Goal: Information Seeking & Learning: Learn about a topic

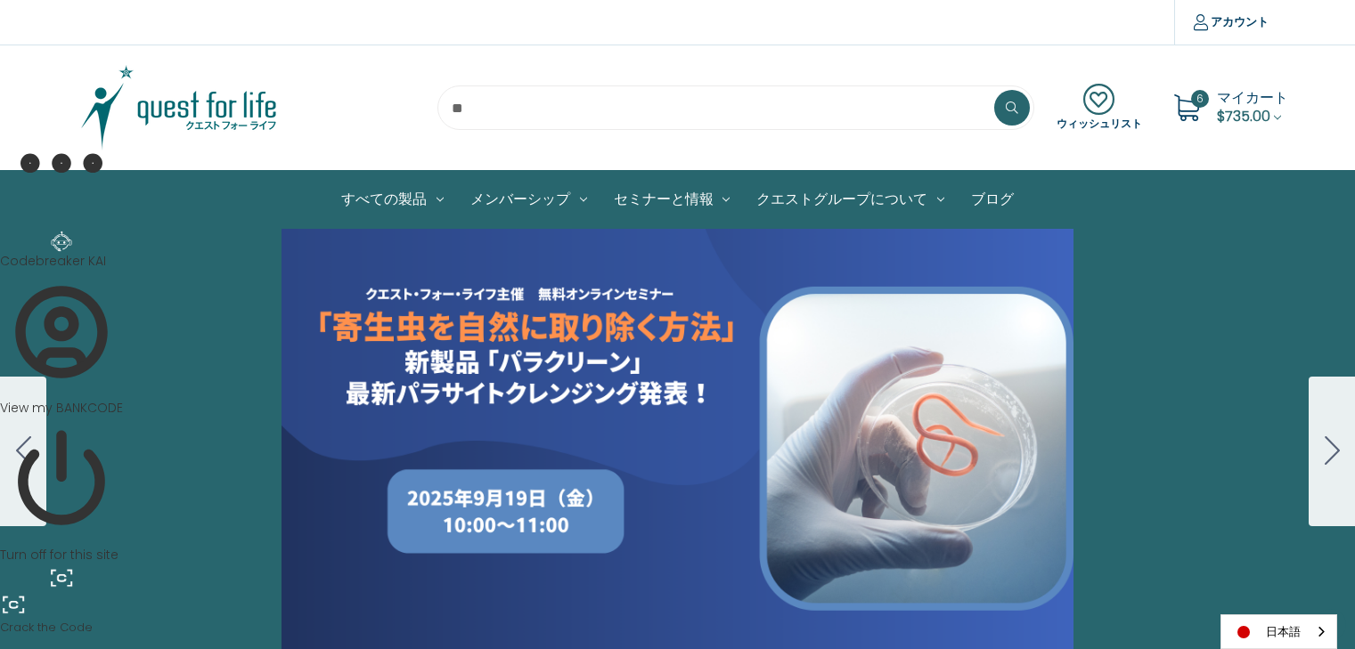
scroll to position [144, 0]
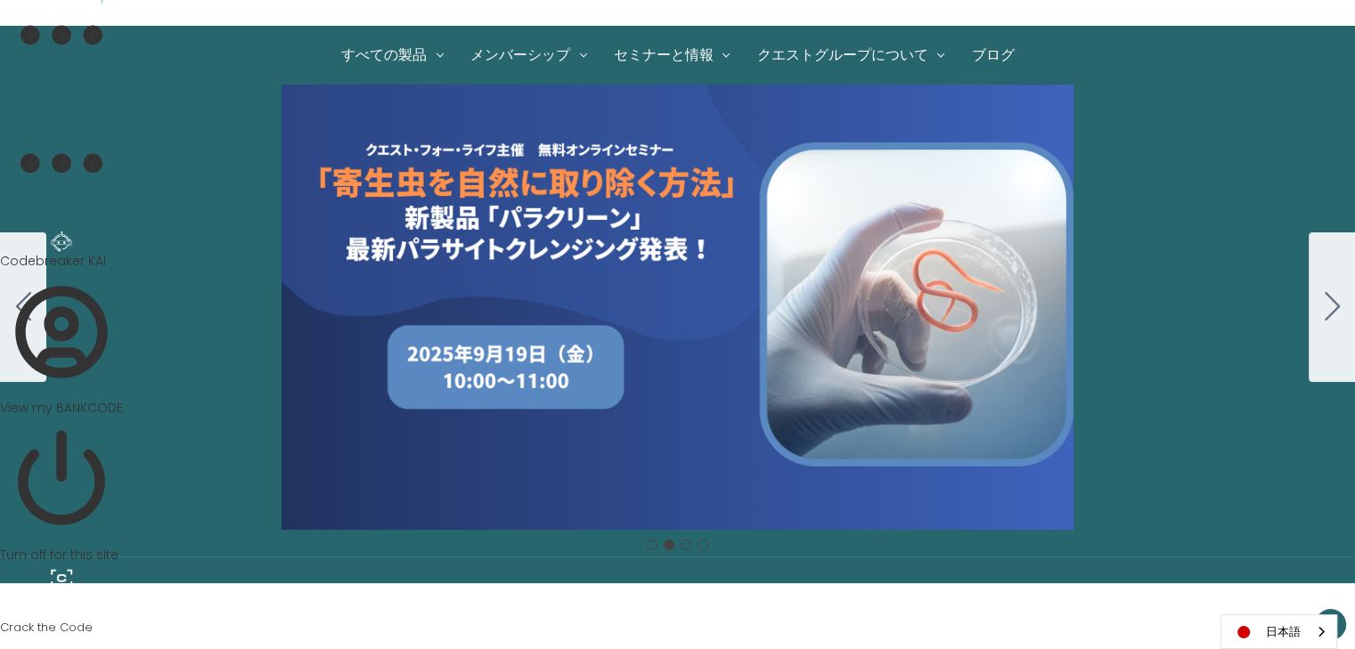
click at [872, 326] on div "Carousel Title Add a description for your carousel slide. You can use this to p…" at bounding box center [677, 307] width 1355 height 445
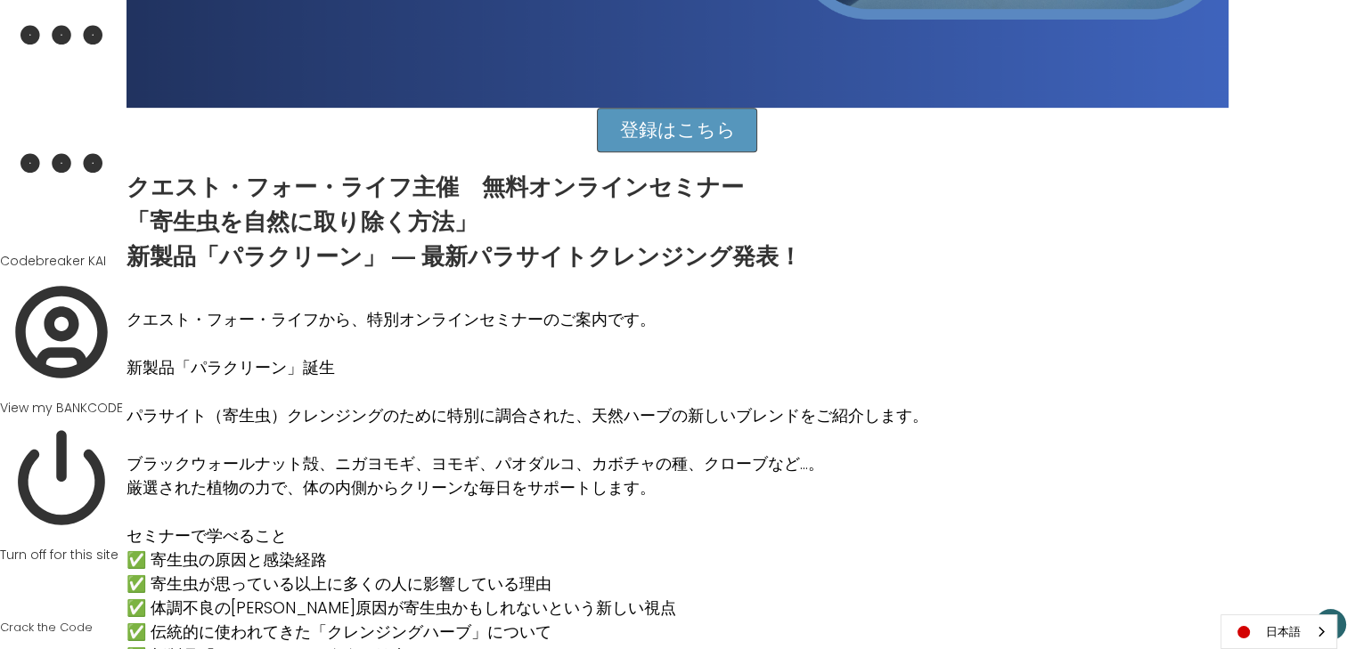
scroll to position [767, 0]
